Goal: Information Seeking & Learning: Learn about a topic

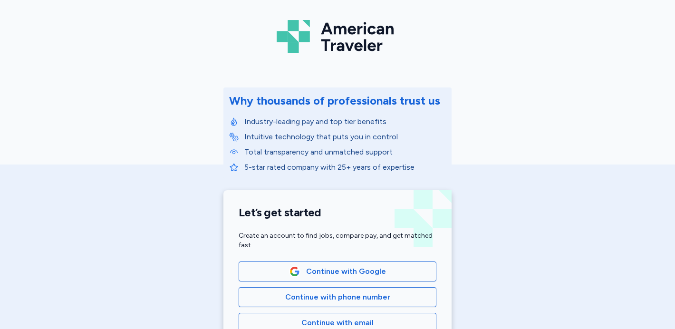
scroll to position [41, 0]
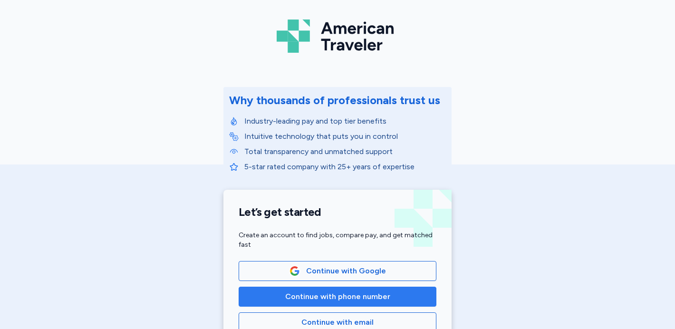
click at [381, 296] on span "Continue with phone number" at bounding box center [337, 296] width 105 height 11
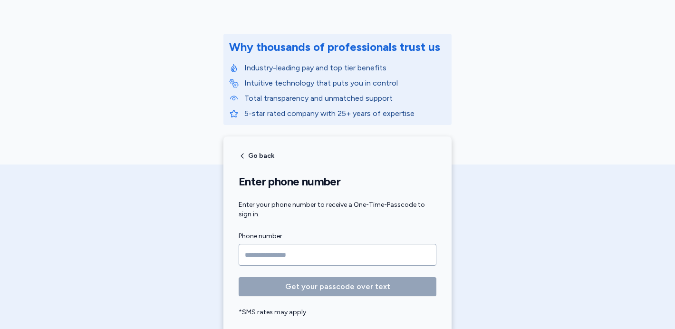
scroll to position [103, 0]
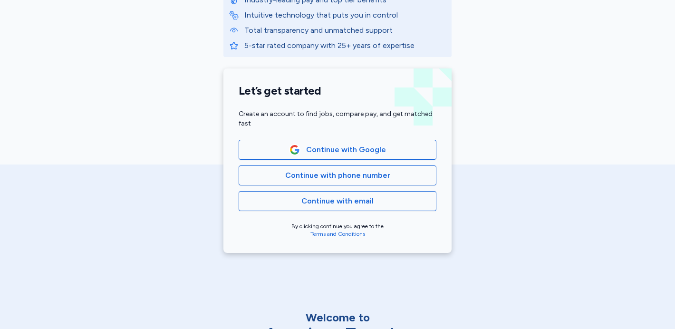
scroll to position [163, 0]
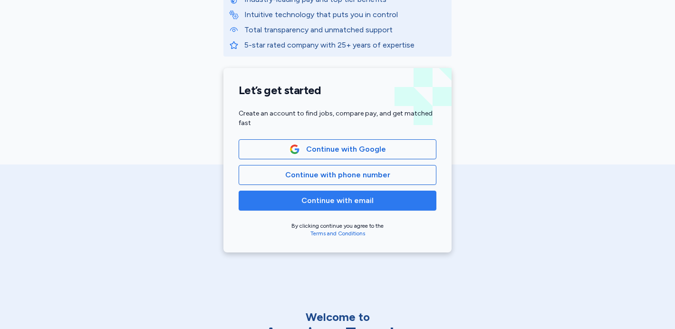
click at [350, 205] on span "Continue with email" at bounding box center [337, 200] width 72 height 11
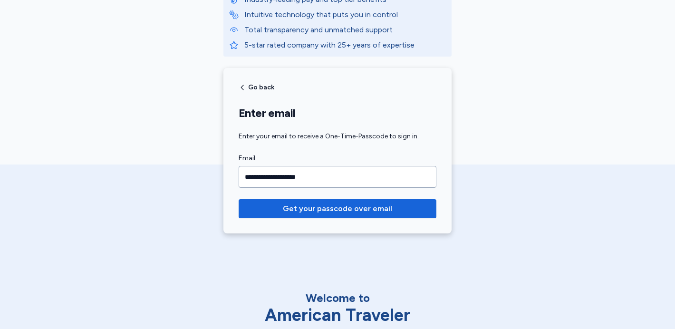
type input "**********"
click at [239, 199] on button "Get your passcode over email" at bounding box center [338, 208] width 198 height 19
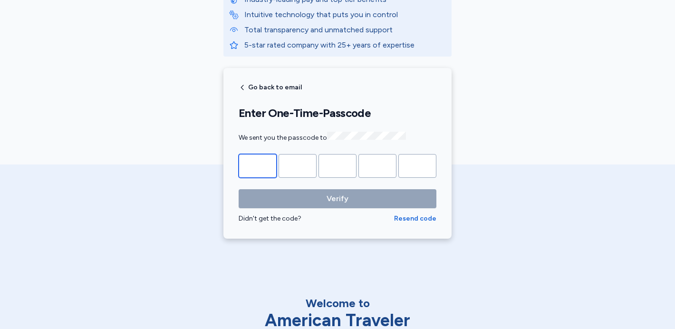
type input "*"
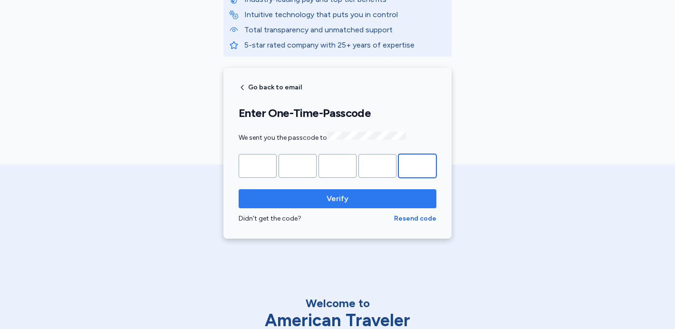
type input "*"
click at [337, 201] on span "Verify" at bounding box center [337, 198] width 22 height 11
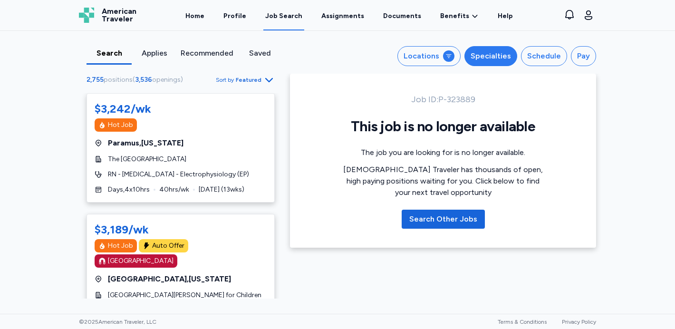
click at [479, 55] on div "Specialties" at bounding box center [490, 55] width 40 height 11
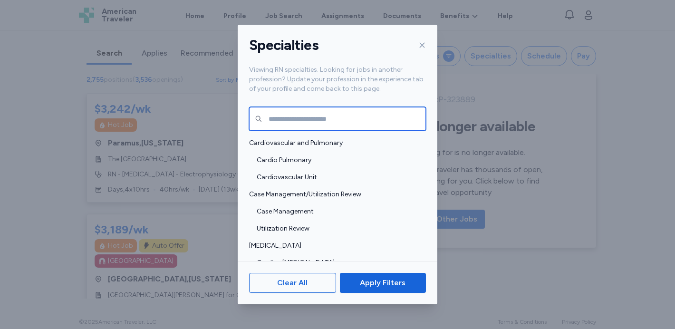
click at [299, 120] on input "text" at bounding box center [337, 119] width 177 height 24
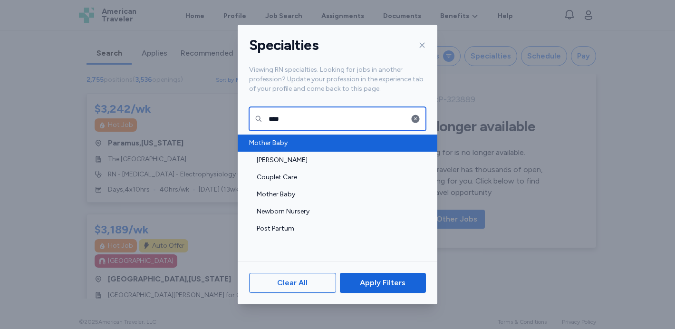
type input "****"
click at [264, 145] on span "Mother Baby" at bounding box center [334, 143] width 171 height 10
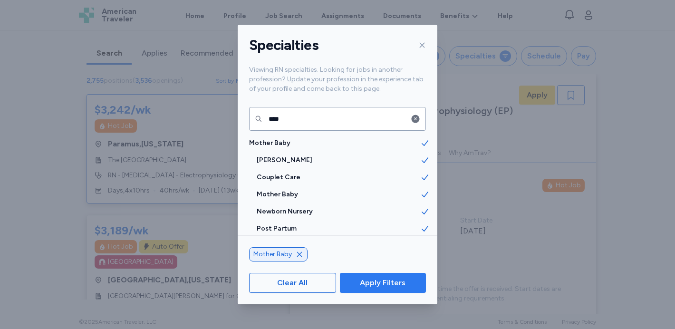
click at [379, 282] on span "Apply Filters" at bounding box center [383, 282] width 46 height 11
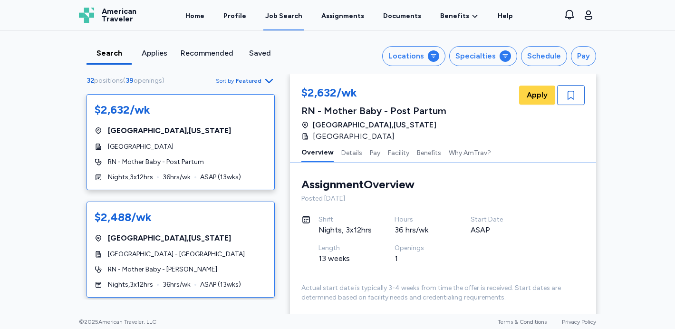
click at [259, 249] on div "$2,488/wk Port Lavaca , Texas Memorial Medical Center - Port Lavaca RN - Mother…" at bounding box center [180, 249] width 188 height 96
click at [239, 167] on div "$2,632/wk Twin Falls , Idaho St. Luke's Magic Valley Medical Center RN - Mother…" at bounding box center [180, 142] width 188 height 96
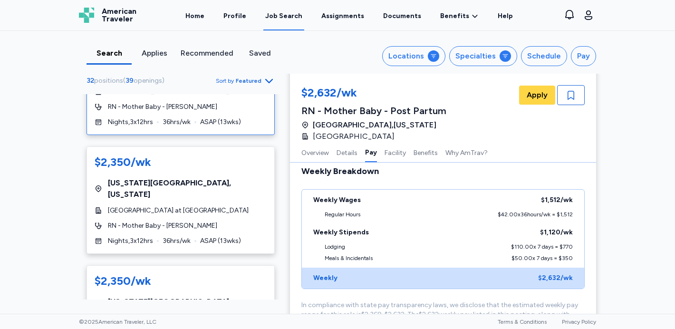
scroll to position [291, 0]
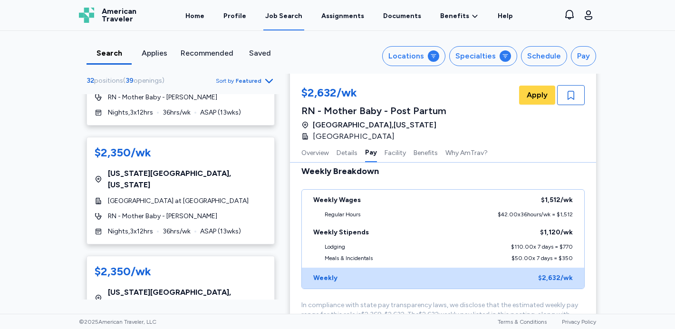
click at [259, 80] on span "Featured" at bounding box center [249, 81] width 26 height 8
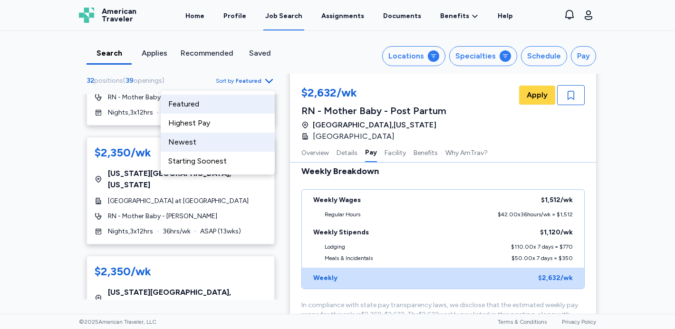
click at [245, 144] on div "Newest" at bounding box center [218, 142] width 114 height 19
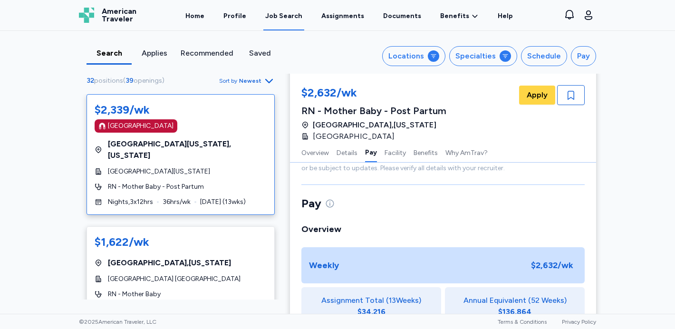
click at [246, 170] on div "$2,339/wk Magnet Hospital North Kansas City , Missouri North Kansas City Hospit…" at bounding box center [180, 154] width 188 height 121
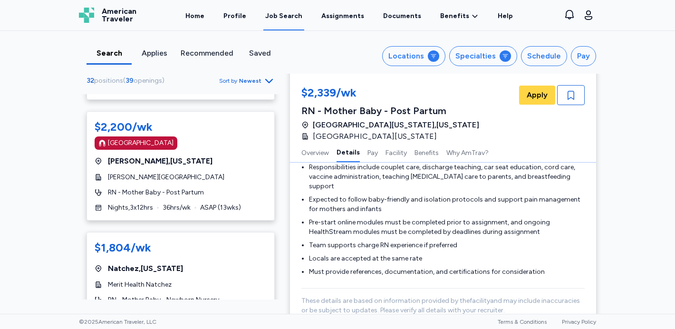
scroll to position [1339, 0]
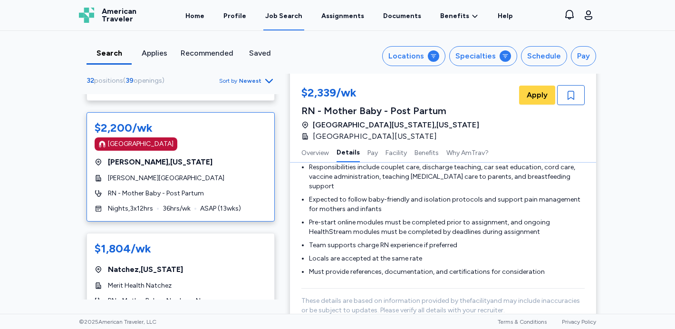
click at [254, 138] on div "$2,200/wk Magnet Hospital Seymour , Indiana Schneck Medical Center RN - Mother …" at bounding box center [180, 166] width 188 height 109
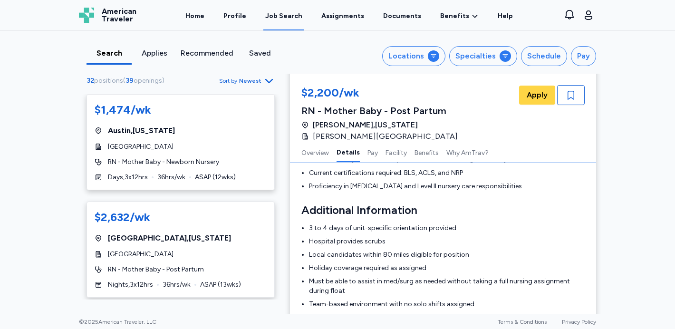
scroll to position [565, 0]
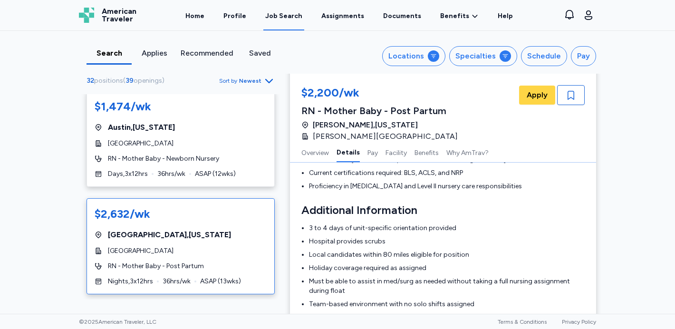
click at [229, 261] on div "RN - Mother Baby - Post Partum" at bounding box center [181, 266] width 172 height 10
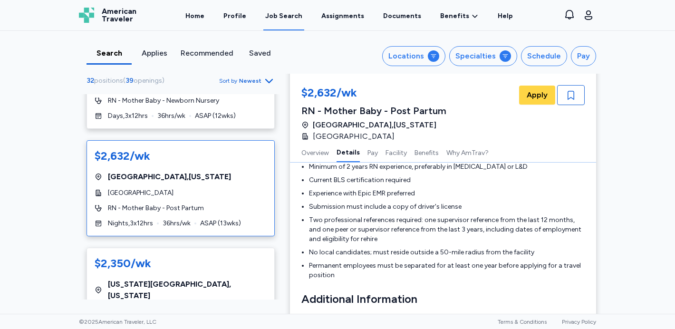
scroll to position [622, 0]
